Goal: Transaction & Acquisition: Purchase product/service

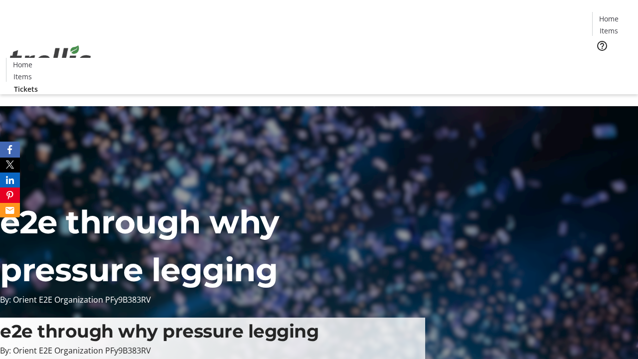
click at [601, 58] on span "Tickets" at bounding box center [613, 63] width 24 height 10
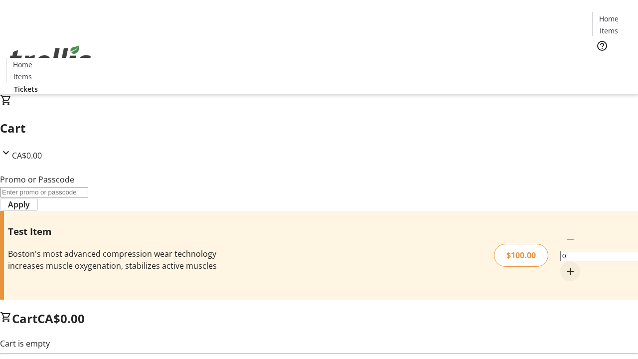
click at [565, 265] on mat-icon "Increment by one" at bounding box center [571, 271] width 12 height 12
type input "1"
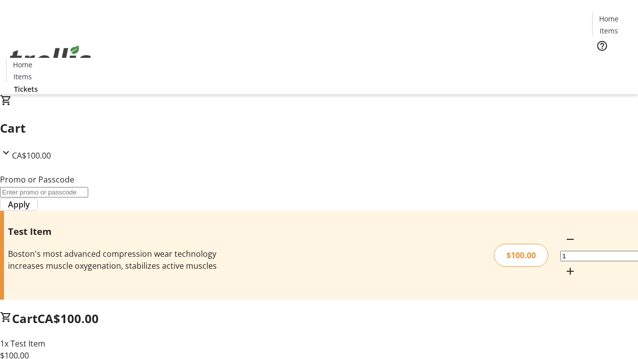
type input "FLAT"
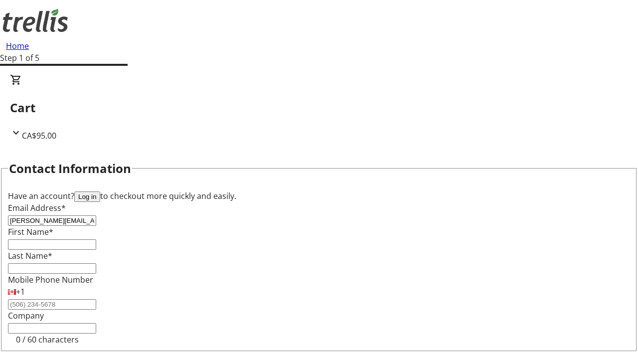
type input "[PERSON_NAME][EMAIL_ADDRESS][DOMAIN_NAME]"
type input "[PERSON_NAME]"
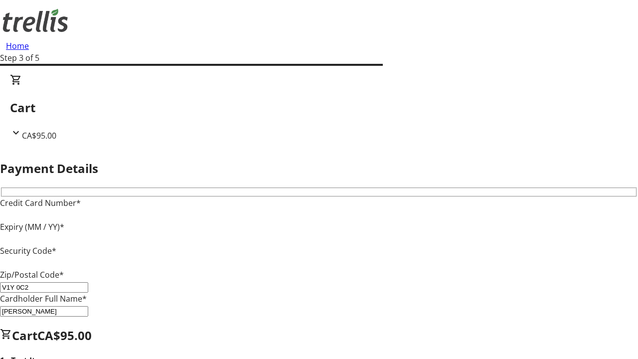
type input "V1Y 0C2"
